Goal: Find specific page/section: Find specific page/section

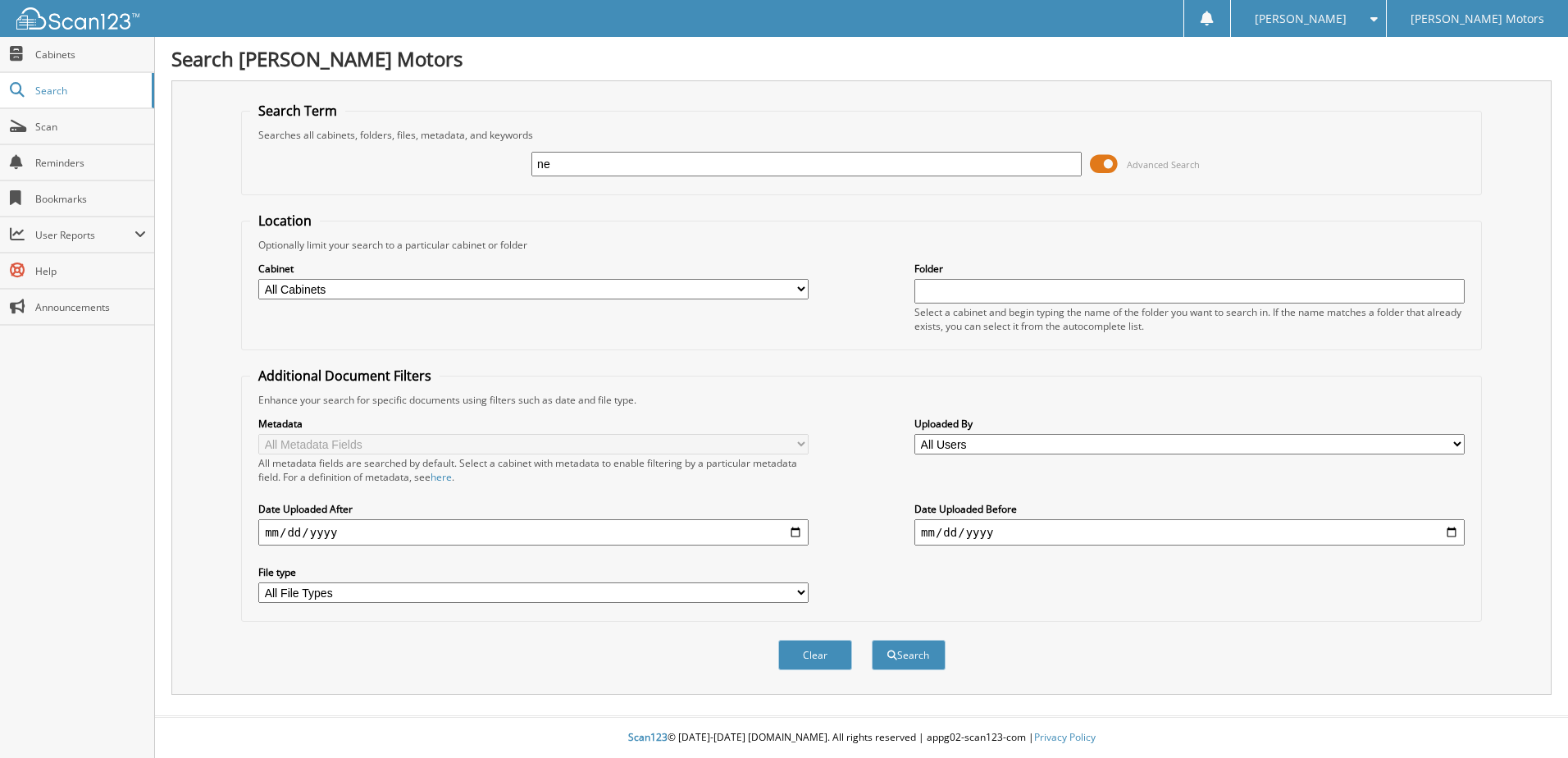
type input "n"
type input "[PERSON_NAME]"
click at [872, 640] on button "Search" at bounding box center [909, 655] width 74 height 31
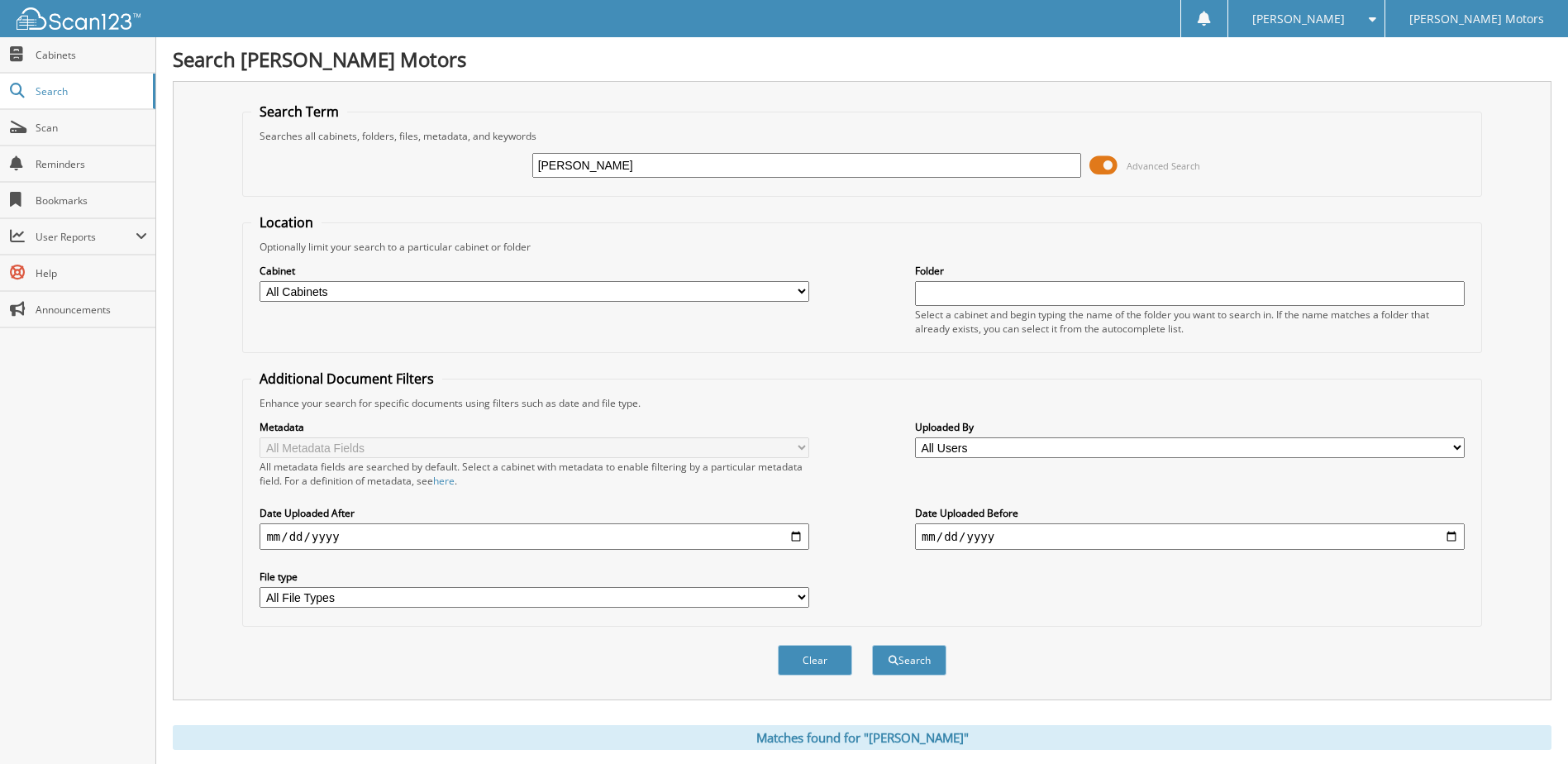
click at [1101, 168] on span at bounding box center [1103, 165] width 28 height 25
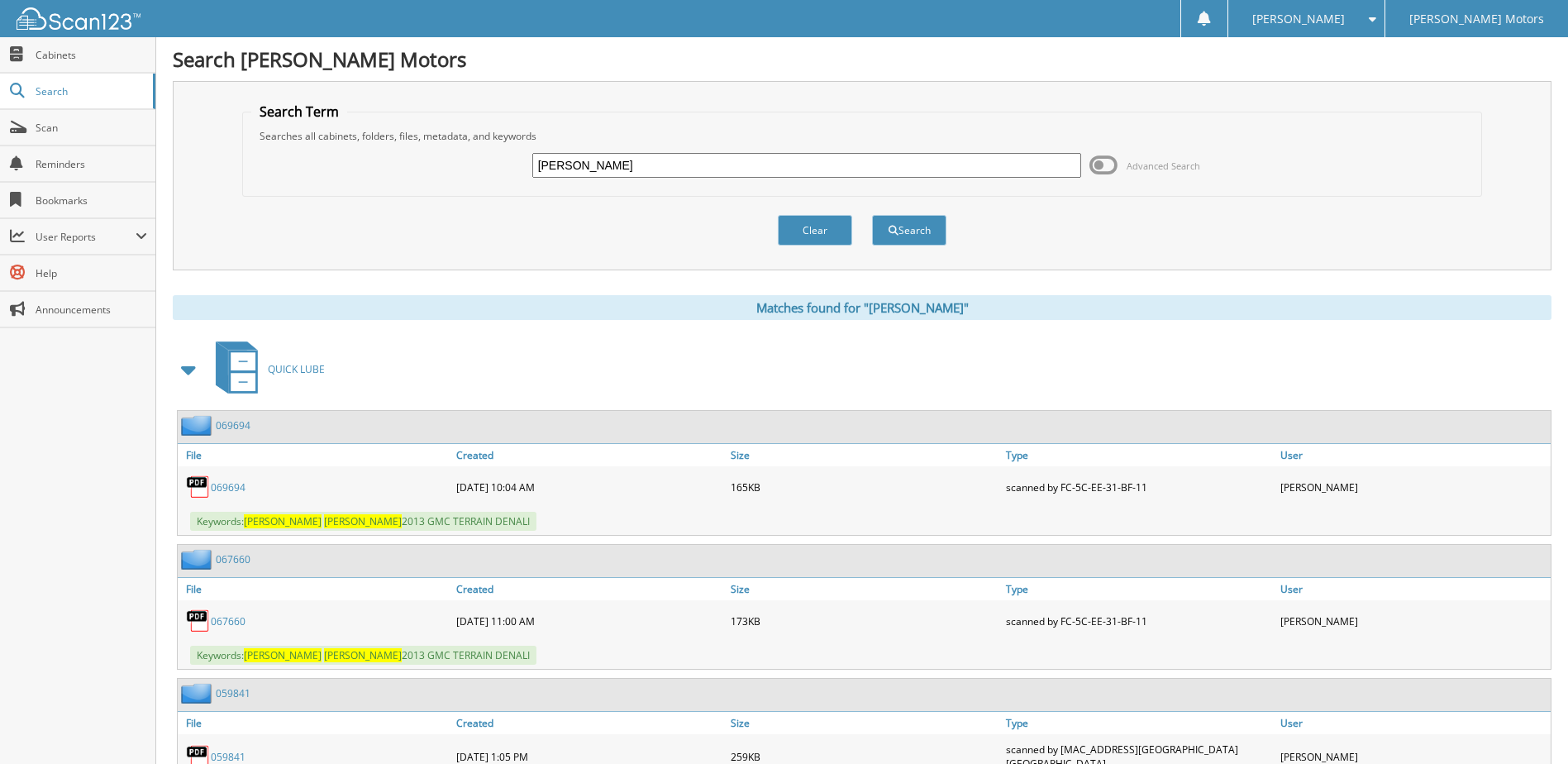
drag, startPoint x: 432, startPoint y: 189, endPoint x: 420, endPoint y: 191, distance: 12.2
click at [420, 191] on fieldset "Search Term Searches all cabinets, folders, files, metadata, and keywords rick …" at bounding box center [862, 149] width 1239 height 94
type input "nedrow"
click at [872, 215] on button "Search" at bounding box center [909, 230] width 75 height 31
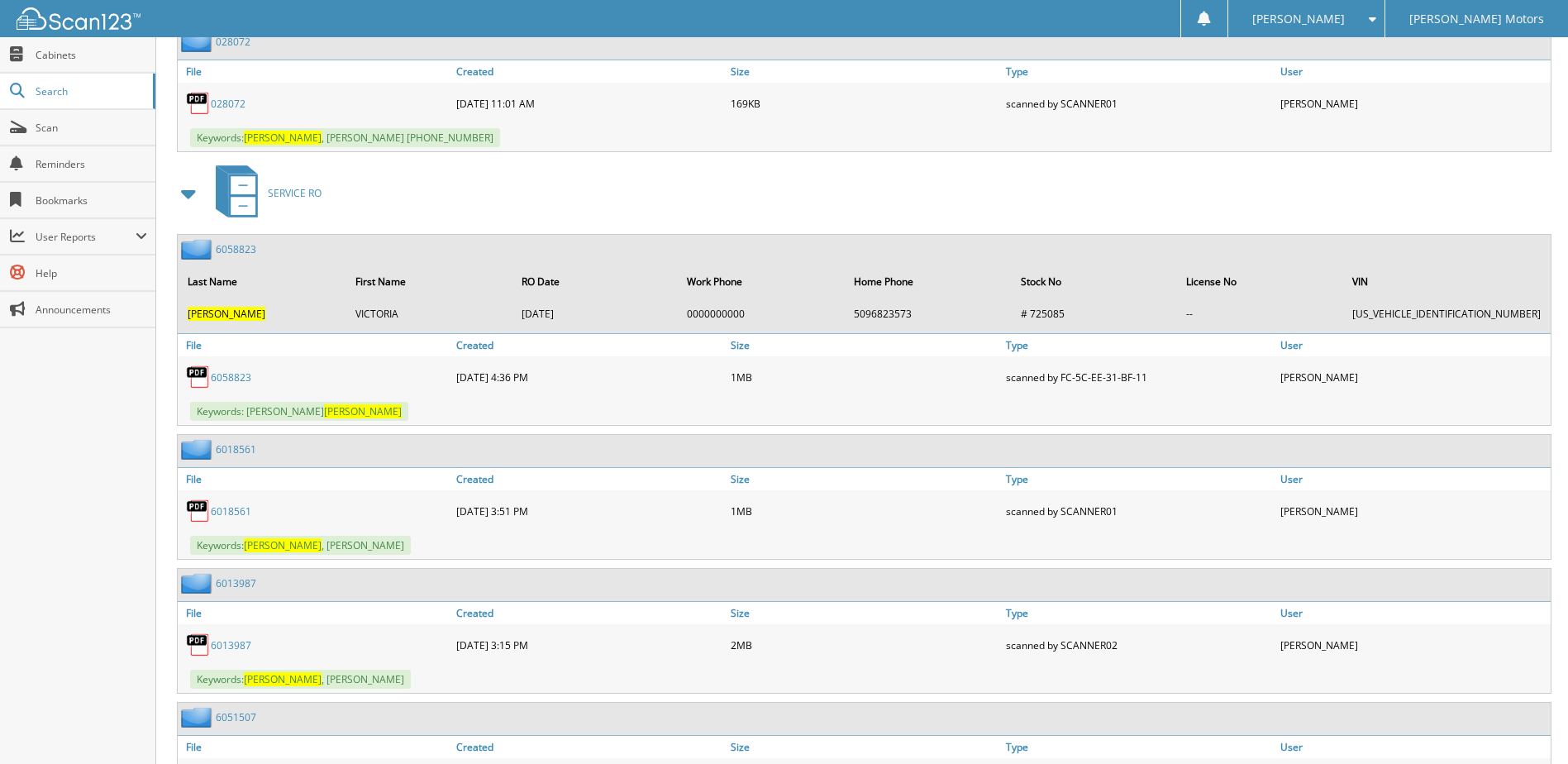
scroll to position [2067, 0]
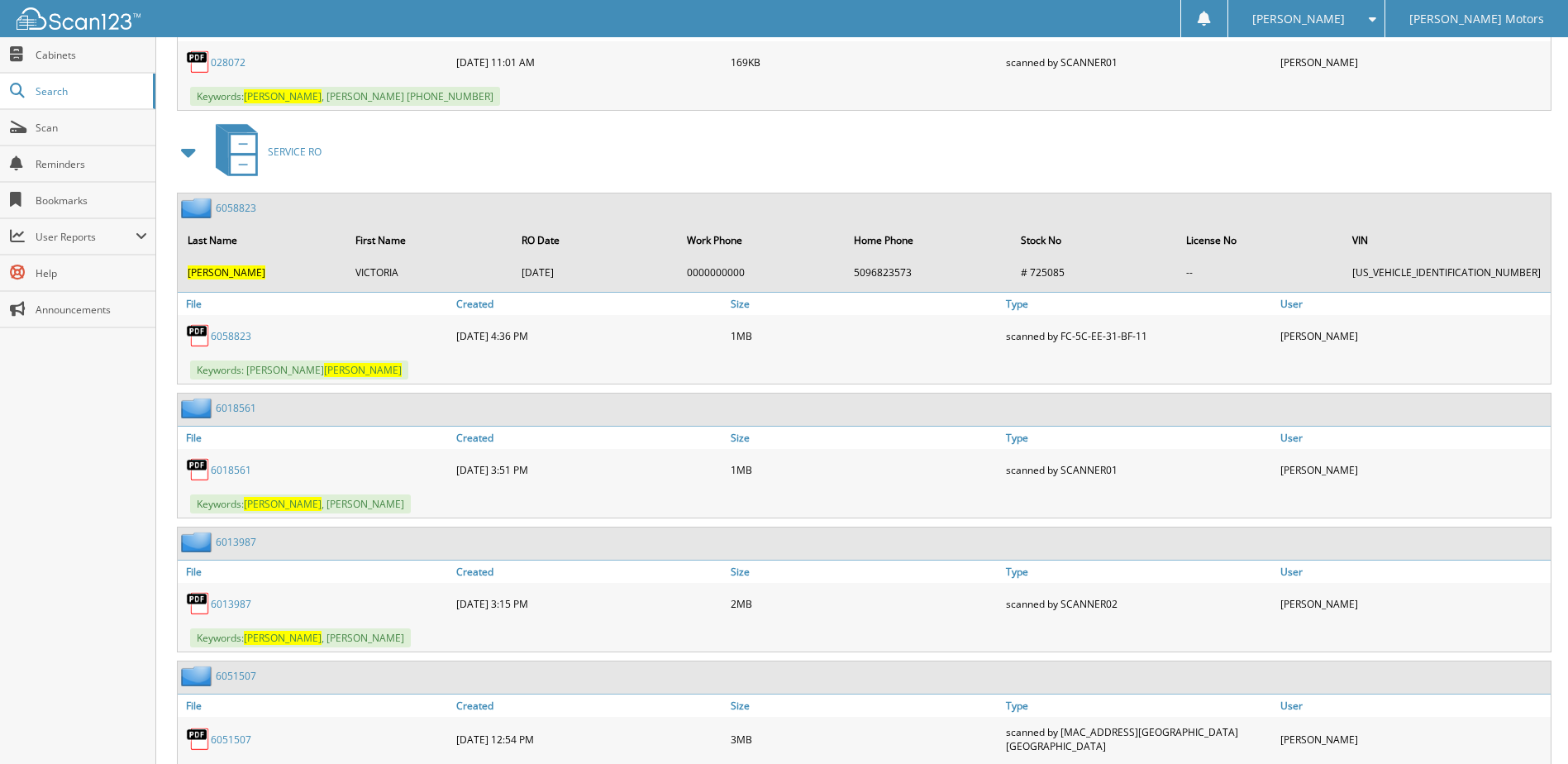
click at [229, 329] on link "6058823" at bounding box center [231, 336] width 40 height 14
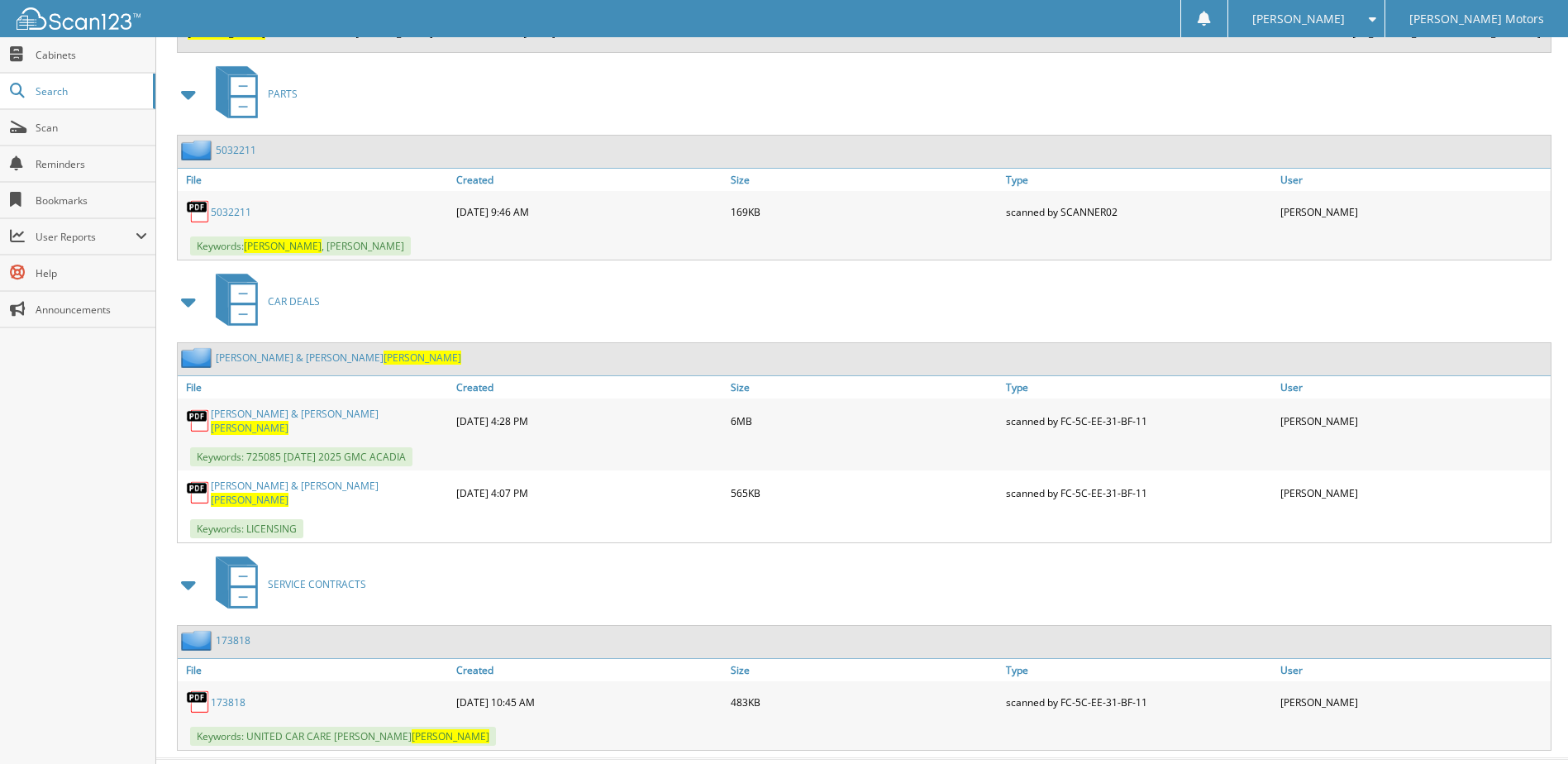
scroll to position [4443, 0]
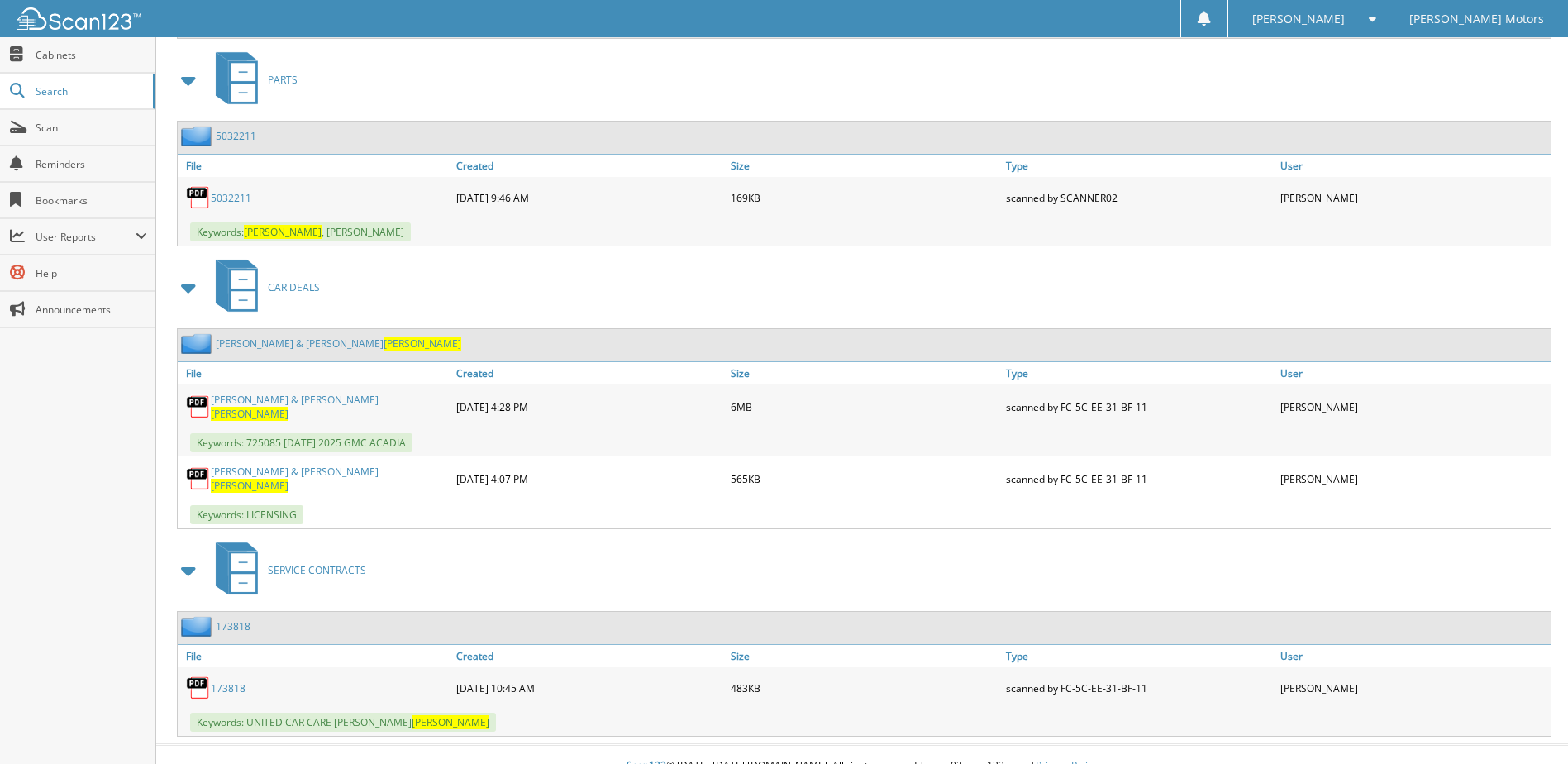
click at [228, 682] on link "173818" at bounding box center [228, 688] width 34 height 14
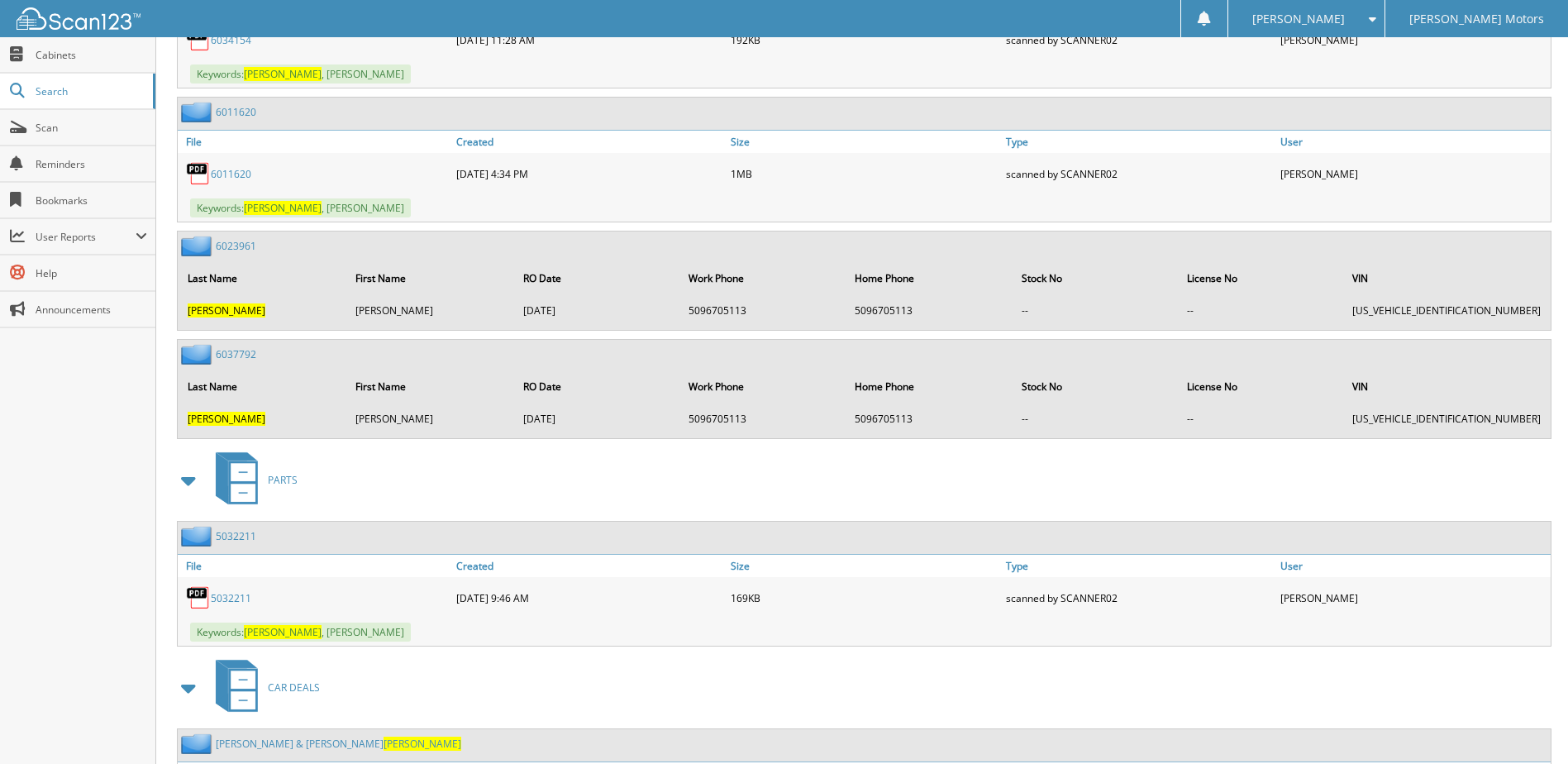
scroll to position [4029, 0]
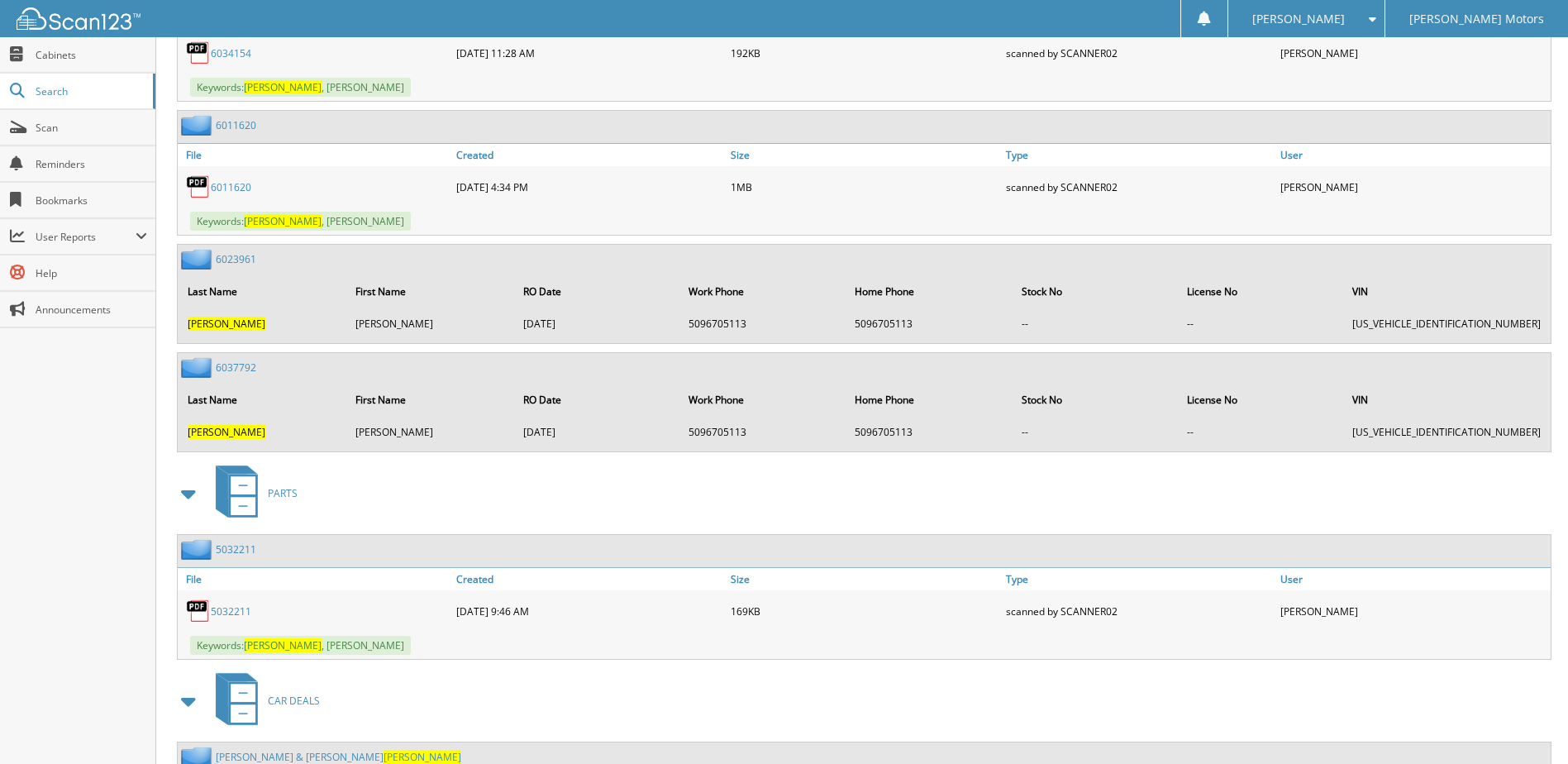
click at [226, 604] on link "5032211" at bounding box center [231, 611] width 40 height 14
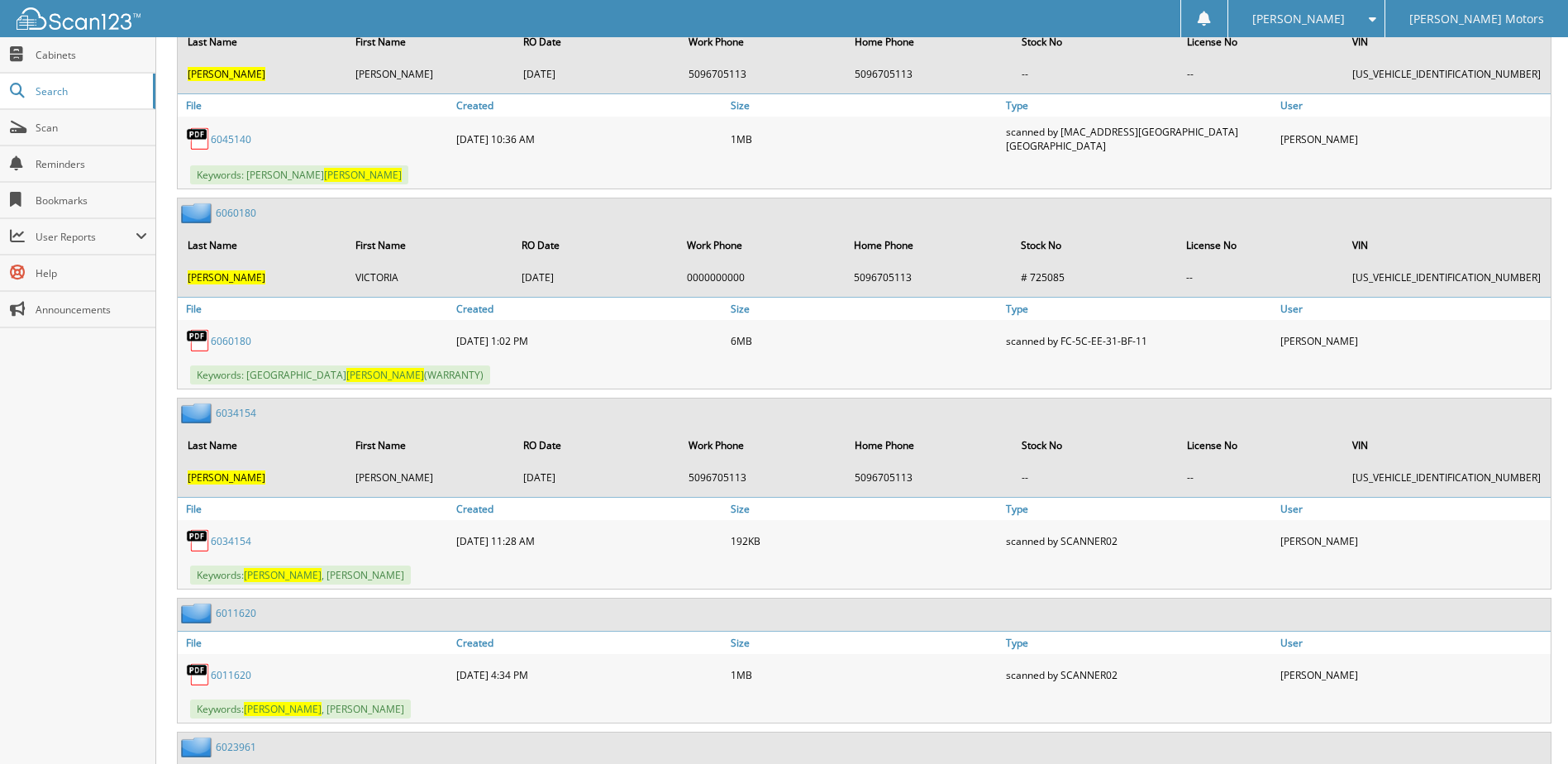
scroll to position [3451, 0]
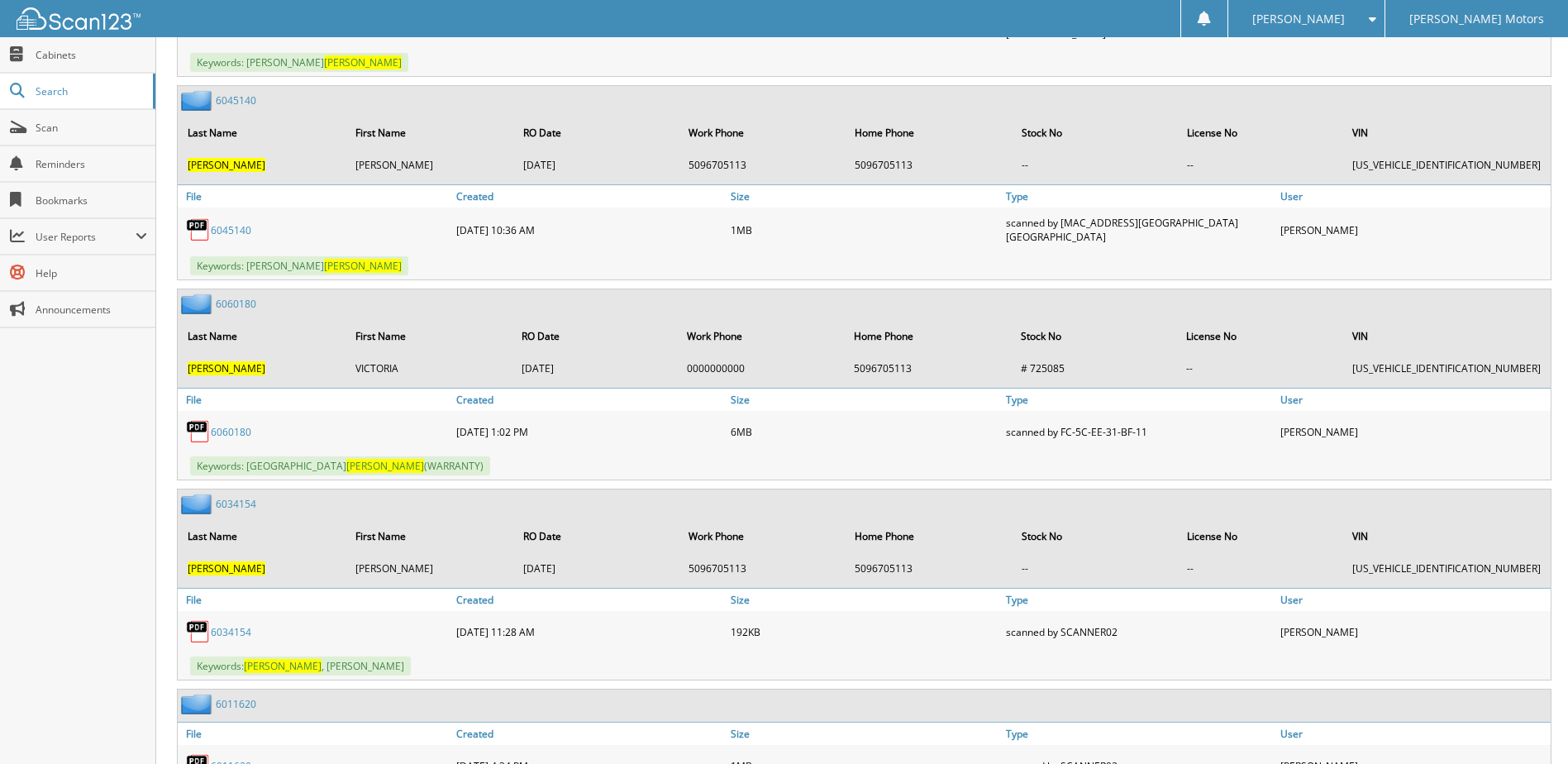
click at [223, 425] on link "6060180" at bounding box center [231, 432] width 40 height 14
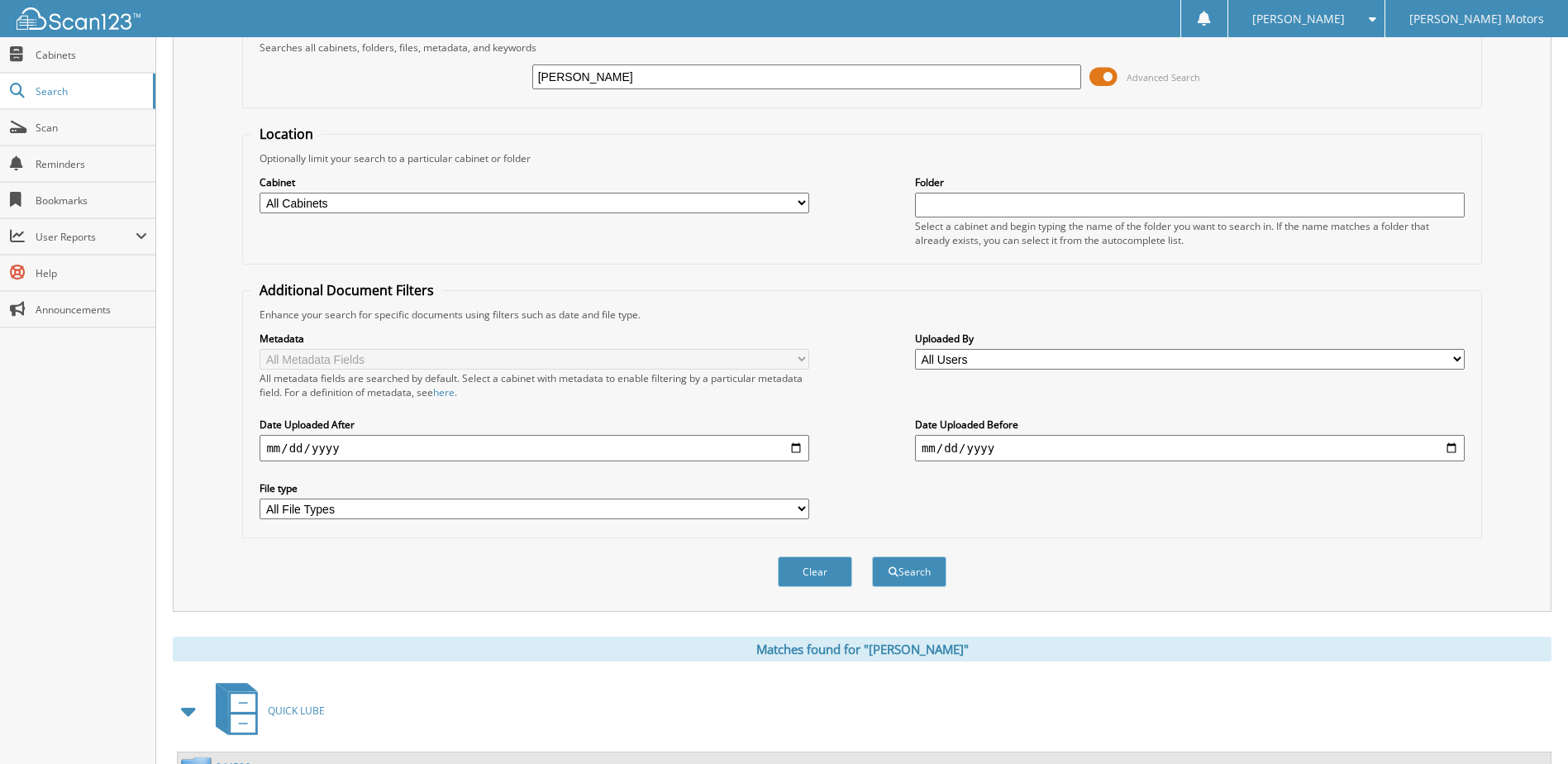
scroll to position [0, 0]
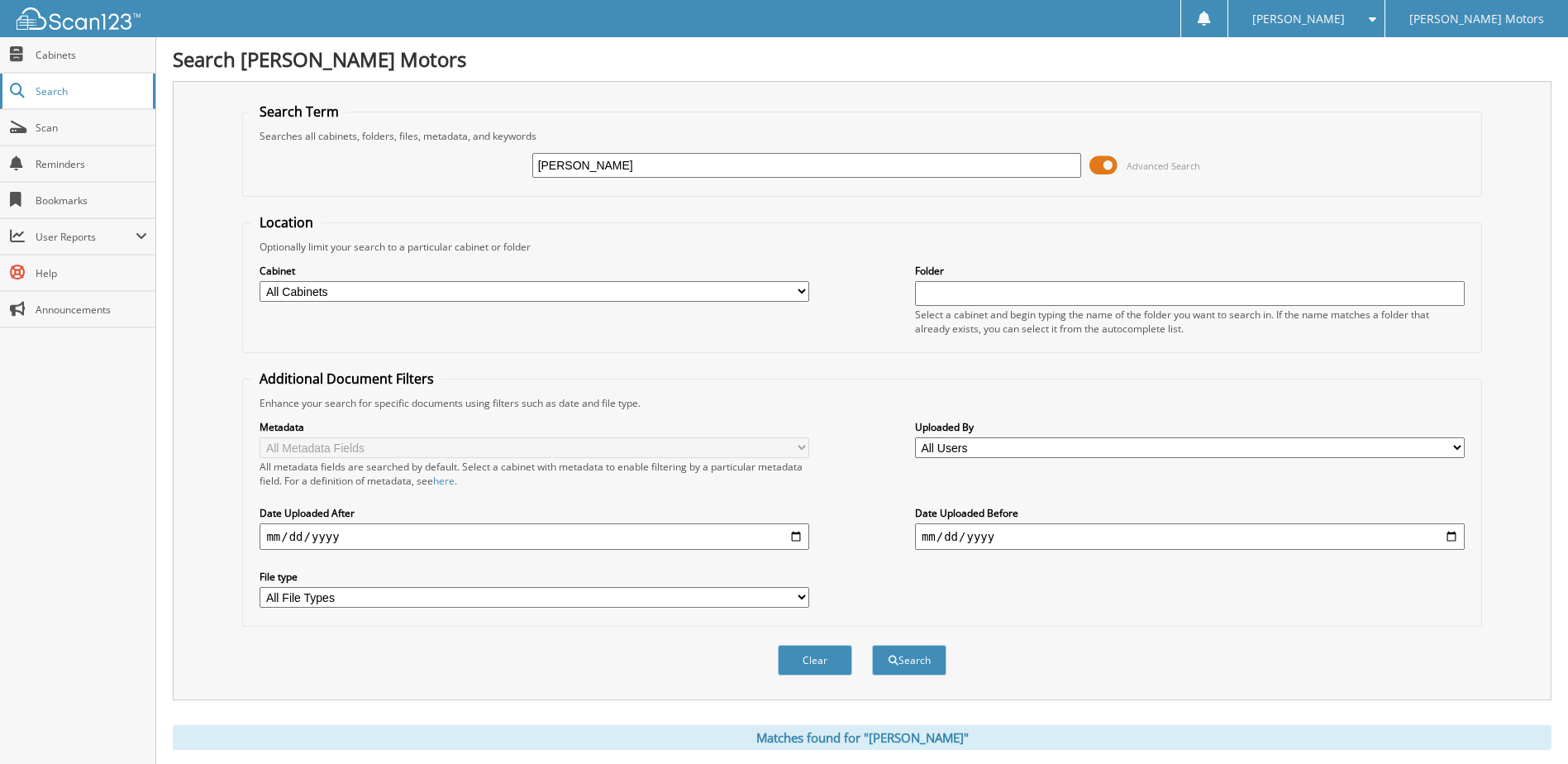
click at [71, 106] on link "Search" at bounding box center [77, 91] width 155 height 35
click at [58, 34] on div at bounding box center [70, 18] width 141 height 37
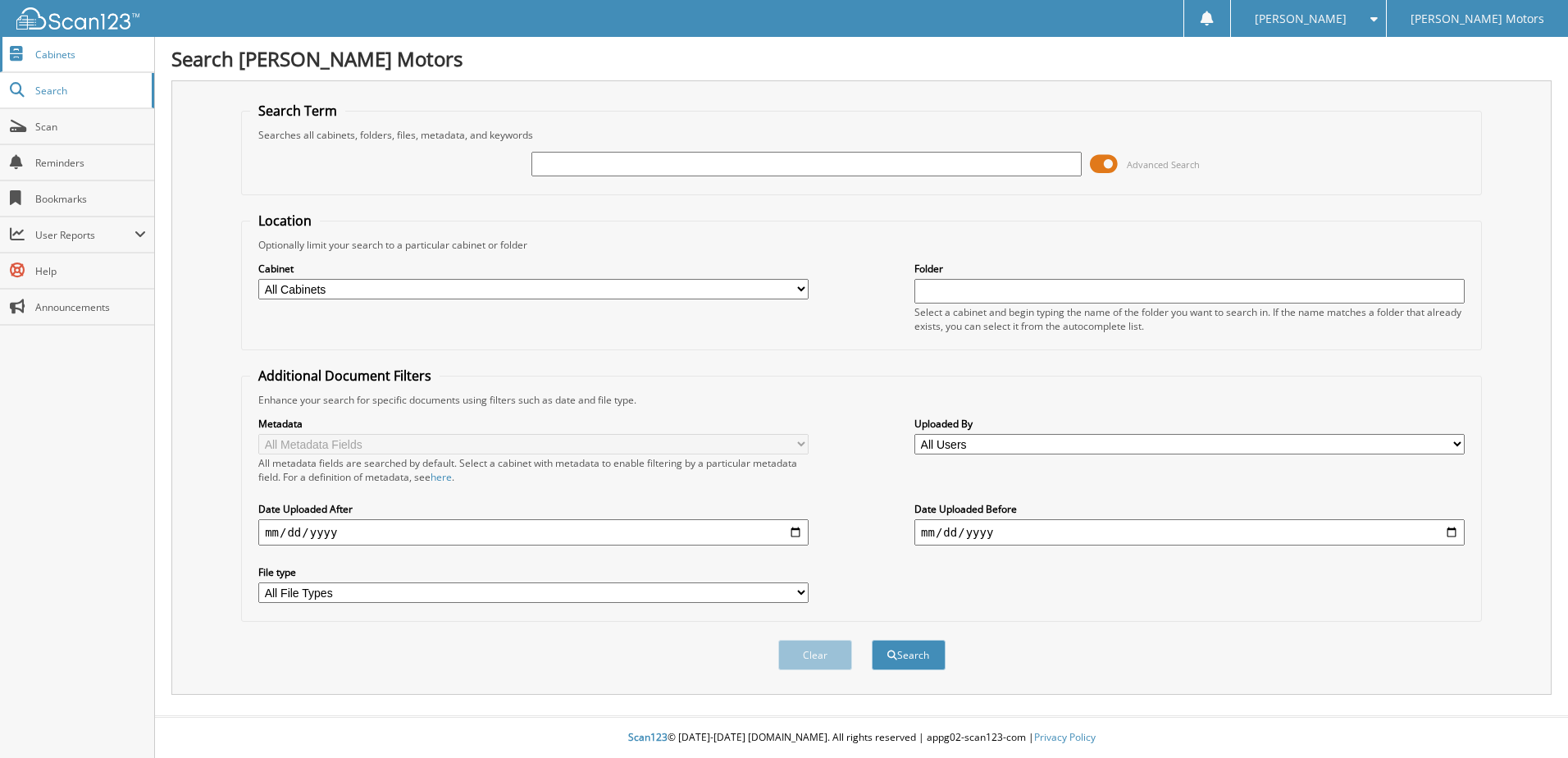
click at [60, 58] on span "Cabinets" at bounding box center [90, 55] width 111 height 14
